Goal: Information Seeking & Learning: Check status

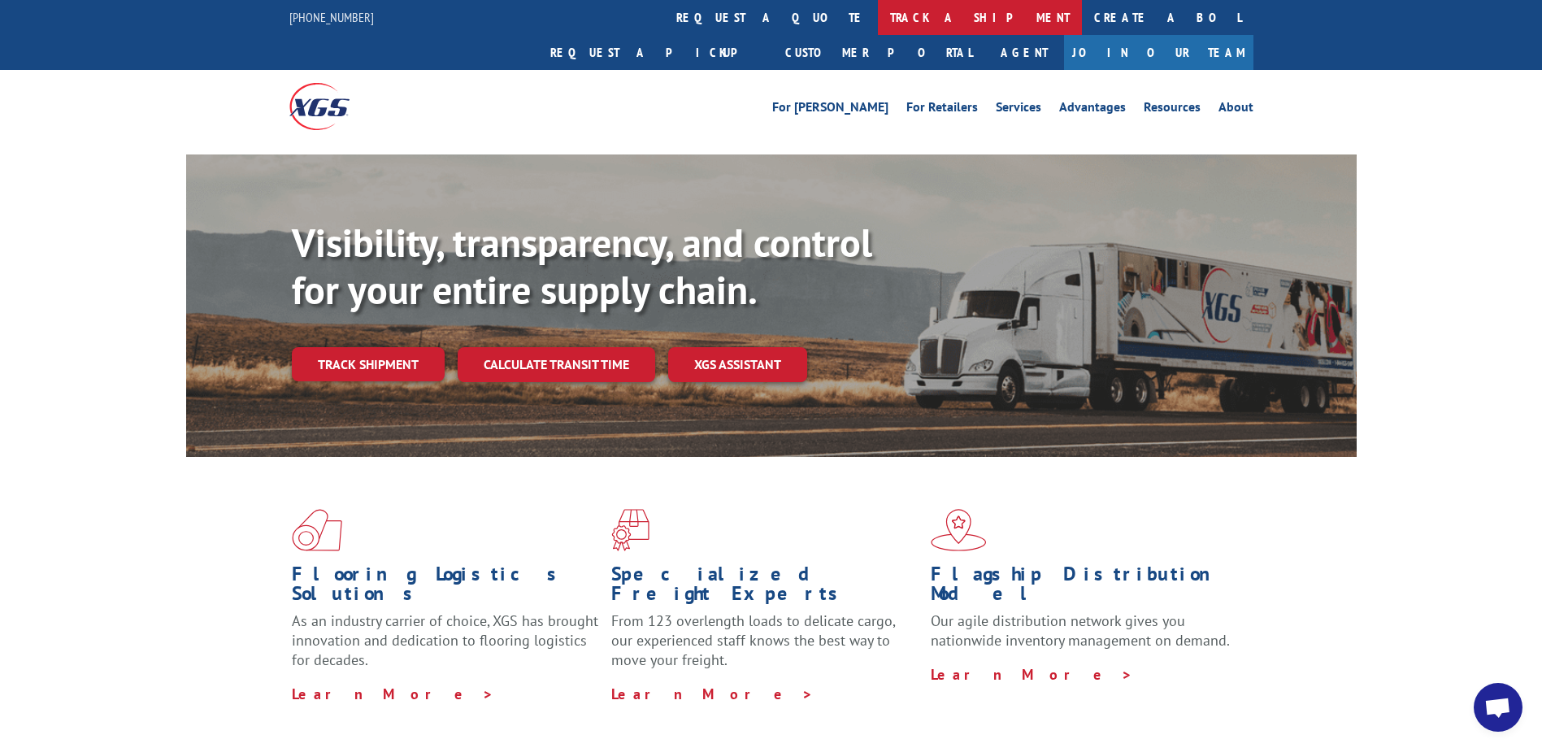
click at [878, 24] on link "track a shipment" at bounding box center [980, 17] width 204 height 35
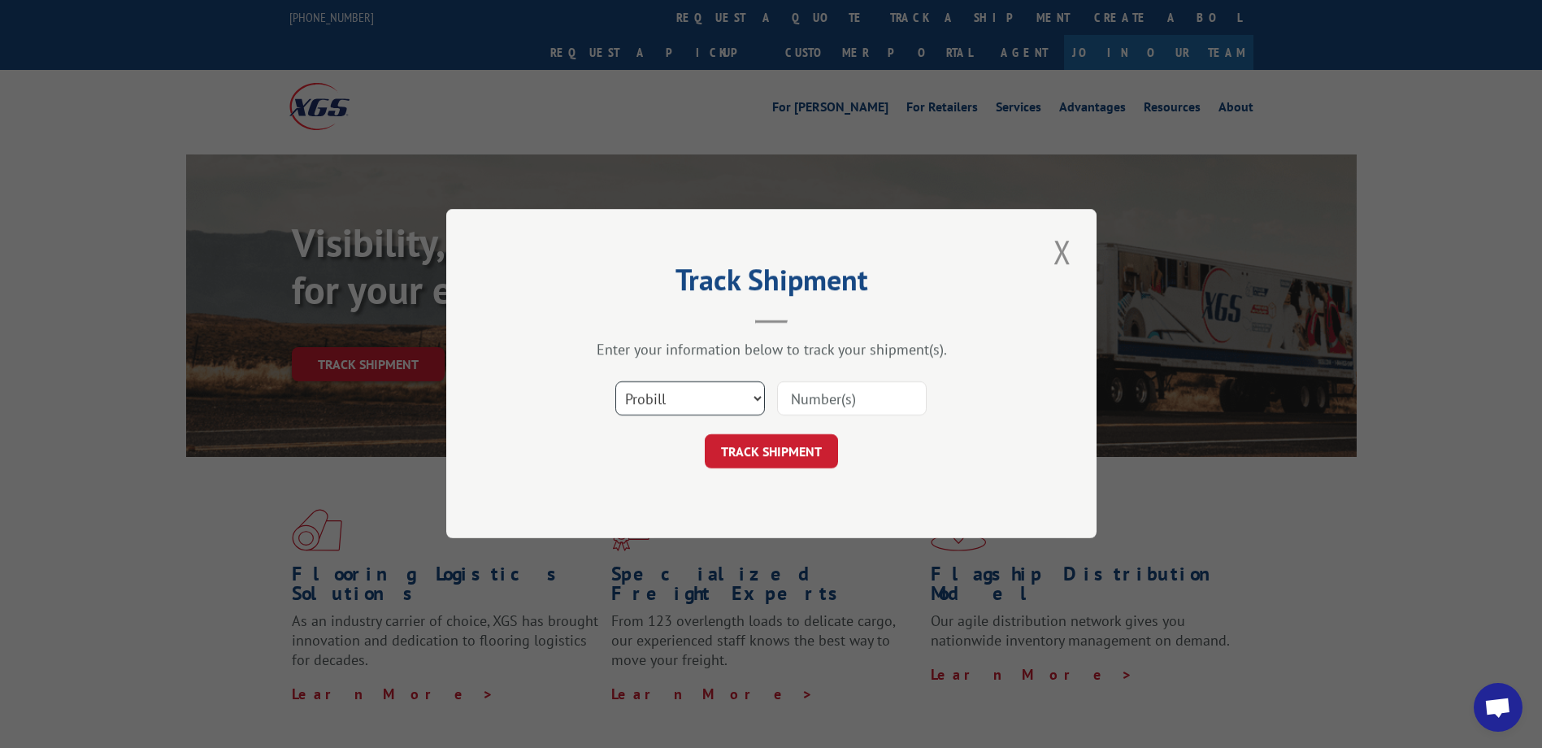
click at [748, 393] on select "Select category... Probill BOL PO" at bounding box center [690, 399] width 150 height 34
select select "po"
click at [615, 382] on select "Select category... Probill BOL PO" at bounding box center [690, 399] width 150 height 34
click at [841, 399] on input at bounding box center [852, 399] width 150 height 34
paste input "CG509531"
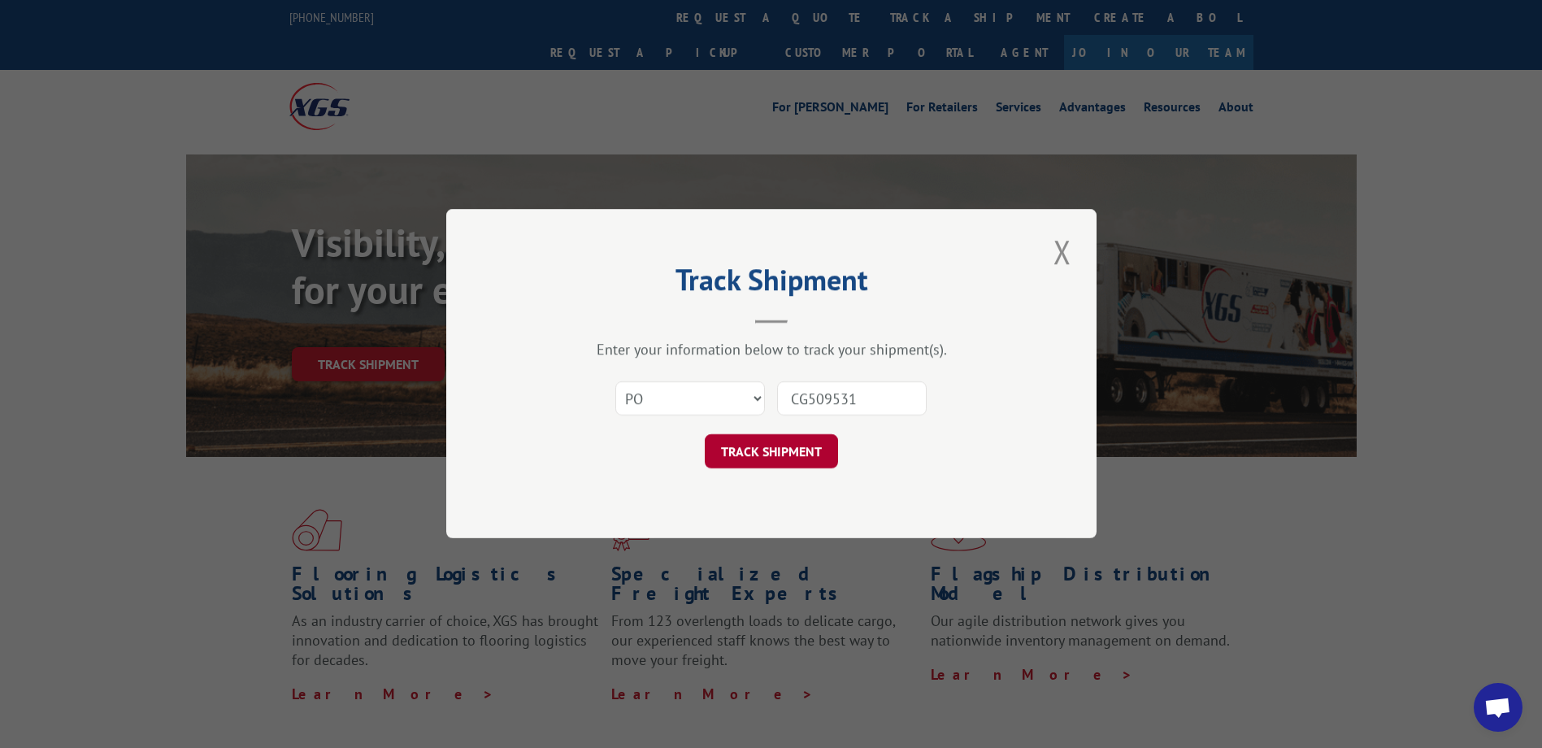
type input "CG509531"
click at [769, 452] on button "TRACK SHIPMENT" at bounding box center [771, 452] width 133 height 34
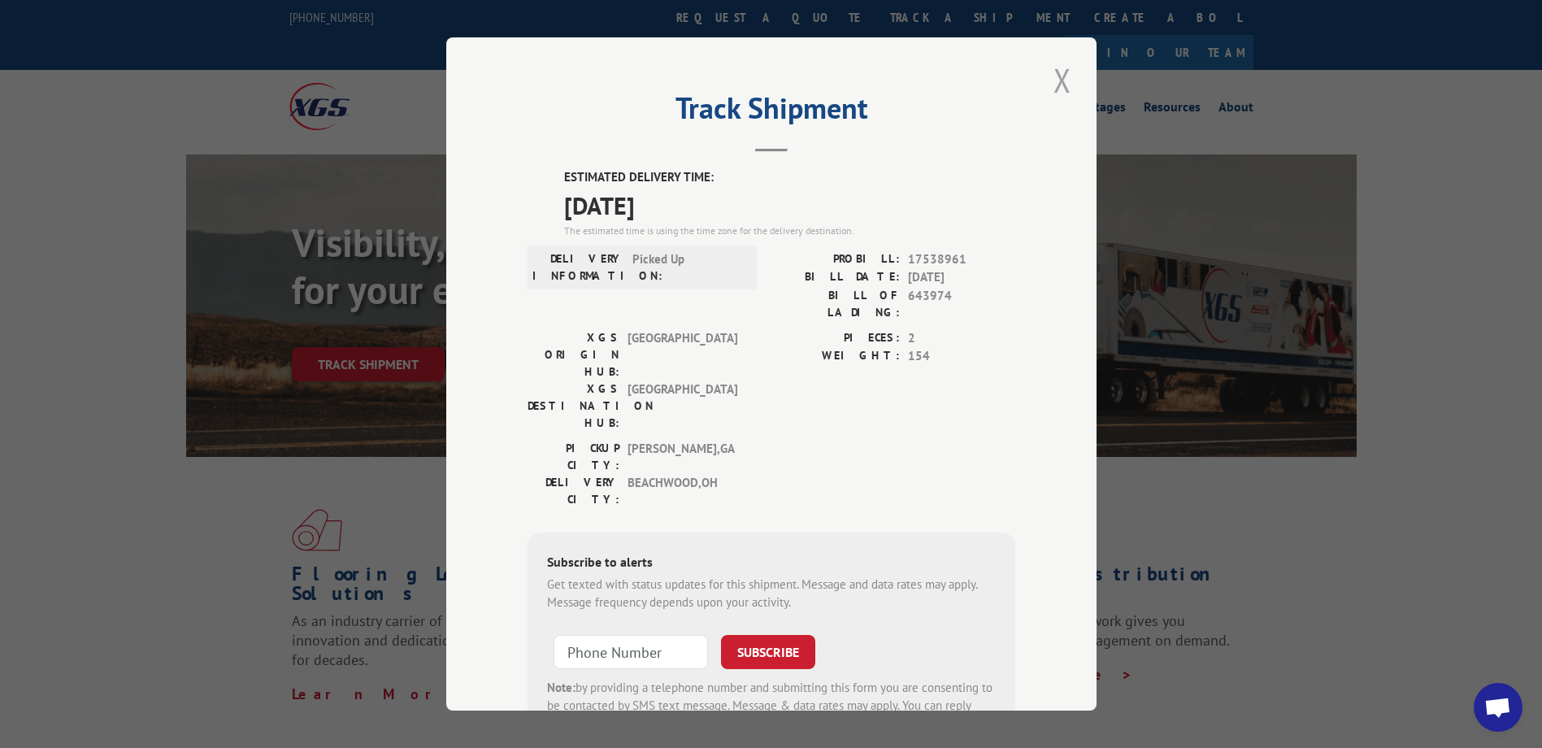
click at [1052, 74] on button "Close modal" at bounding box center [1063, 80] width 28 height 45
